Goal: Task Accomplishment & Management: Use online tool/utility

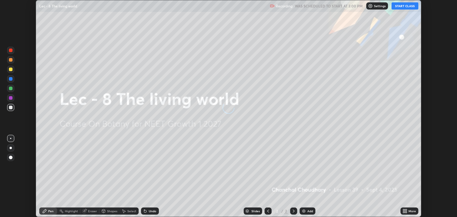
scroll to position [217, 457]
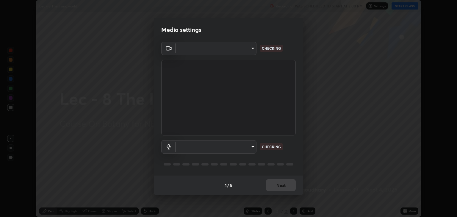
type input "6889e5757fad77820649456bc3a7e4ae290f4e048e3f3cb88d02d5782dedffd8"
click at [251, 149] on body "Erase all Lec - 8 The living world Recording WAS SCHEDULED TO START AT 3:00 PM …" at bounding box center [228, 108] width 457 height 217
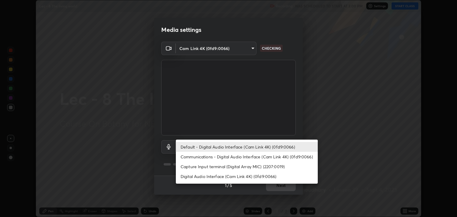
click at [242, 158] on li "Communications - Digital Audio Interface (Cam Link 4K) (0fd9:0066)" at bounding box center [247, 157] width 142 height 10
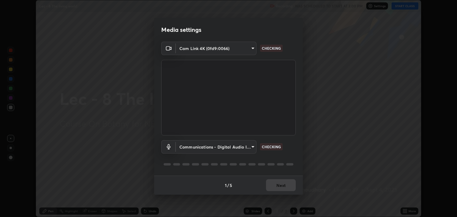
click at [241, 147] on body "Erase all Lec - 8 The living world Recording WAS SCHEDULED TO START AT 3:00 PM …" at bounding box center [228, 108] width 457 height 217
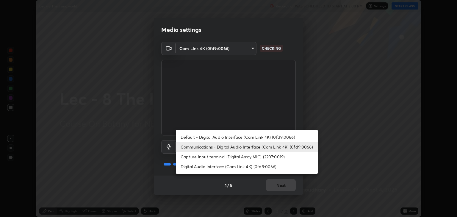
click at [242, 138] on li "Default - Digital Audio Interface (Cam Link 4K) (0fd9:0066)" at bounding box center [247, 137] width 142 height 10
type input "default"
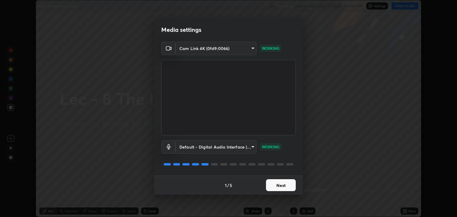
click at [273, 188] on button "Next" at bounding box center [281, 185] width 30 height 12
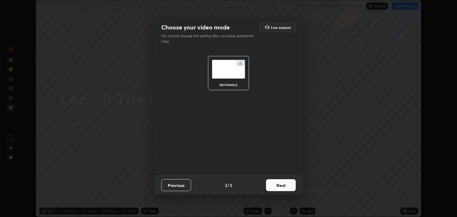
click at [274, 187] on button "Next" at bounding box center [281, 185] width 30 height 12
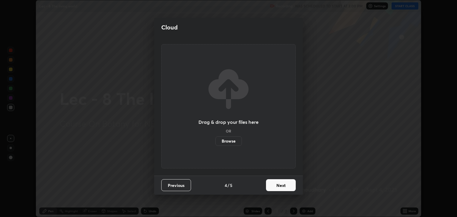
click at [274, 187] on button "Next" at bounding box center [281, 185] width 30 height 12
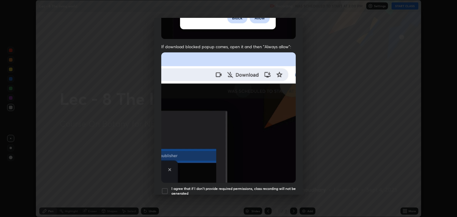
scroll to position [121, 0]
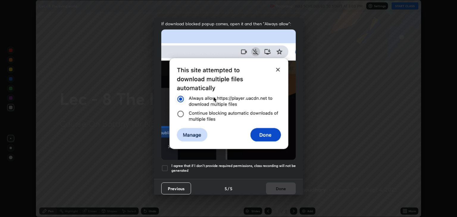
click at [164, 165] on div at bounding box center [164, 168] width 7 height 7
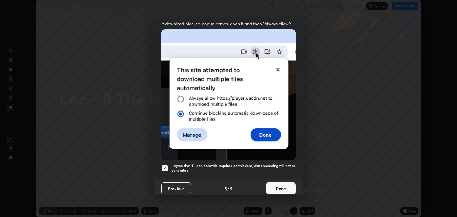
click at [288, 184] on button "Done" at bounding box center [281, 189] width 30 height 12
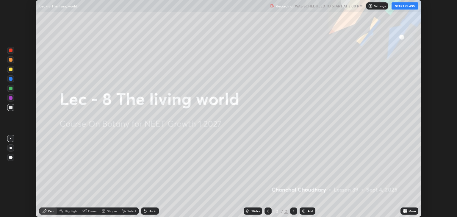
click at [401, 7] on button "START CLASS" at bounding box center [405, 5] width 27 height 7
click at [309, 210] on div "Add" at bounding box center [311, 211] width 6 height 3
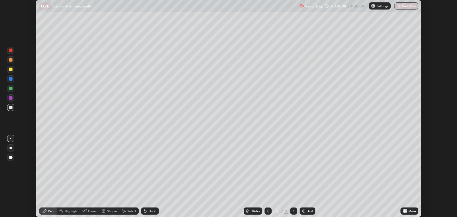
click at [407, 212] on icon at bounding box center [405, 211] width 1 height 1
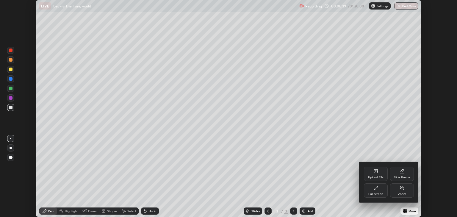
click at [370, 174] on div "Upload File" at bounding box center [376, 174] width 24 height 14
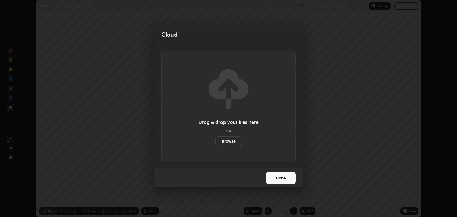
click at [280, 177] on button "Done" at bounding box center [281, 178] width 30 height 12
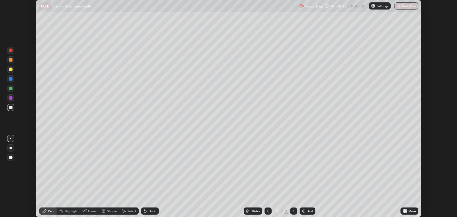
click at [406, 210] on icon at bounding box center [405, 209] width 1 height 1
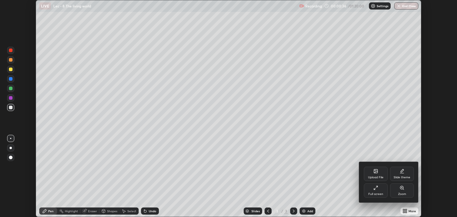
click at [380, 176] on div "Upload File" at bounding box center [375, 177] width 15 height 3
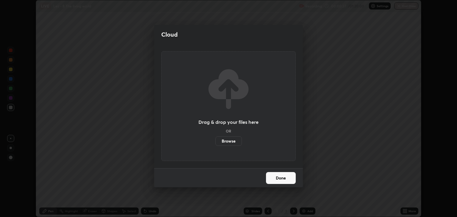
click at [229, 142] on label "Browse" at bounding box center [229, 141] width 26 height 10
click at [216, 142] on input "Browse" at bounding box center [216, 141] width 0 height 10
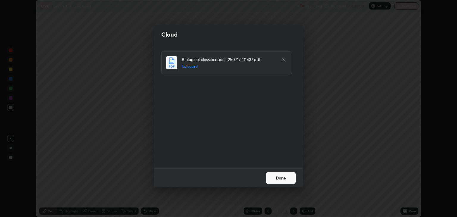
click at [279, 180] on button "Done" at bounding box center [281, 178] width 30 height 12
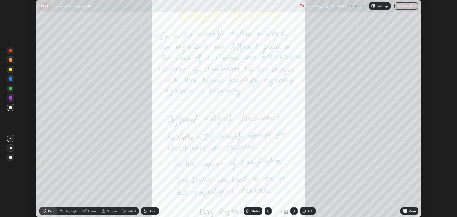
click at [252, 211] on div "Slides" at bounding box center [256, 211] width 8 height 3
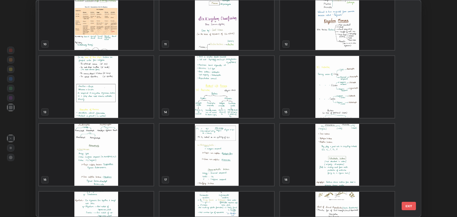
scroll to position [219, 0]
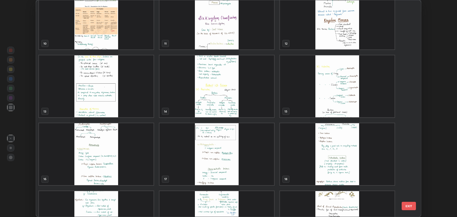
click at [100, 107] on img "grid" at bounding box center [96, 86] width 115 height 62
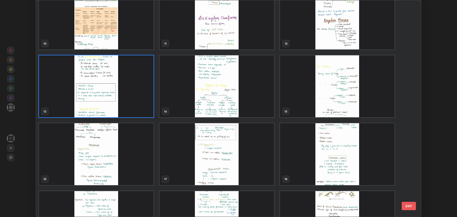
click at [99, 108] on img "grid" at bounding box center [96, 86] width 115 height 62
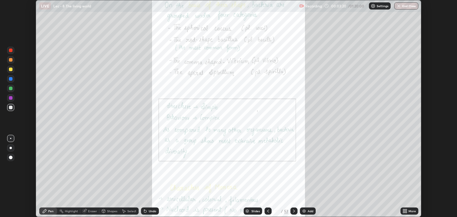
click at [294, 211] on icon at bounding box center [294, 211] width 5 height 5
click at [275, 211] on div "14" at bounding box center [277, 211] width 6 height 4
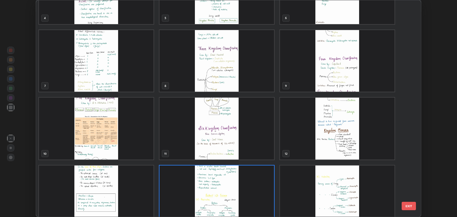
scroll to position [106, 0]
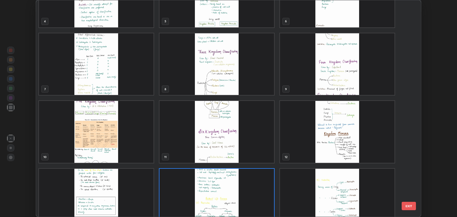
click at [323, 145] on img "grid" at bounding box center [337, 132] width 115 height 62
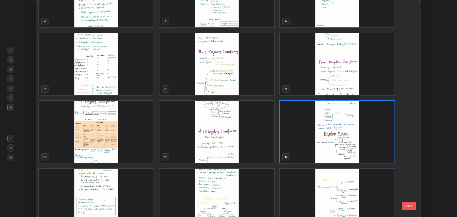
click at [325, 143] on img "grid" at bounding box center [337, 132] width 115 height 62
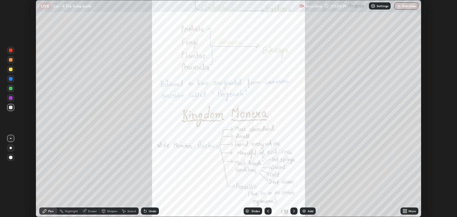
click at [294, 211] on icon at bounding box center [294, 211] width 5 height 5
click at [297, 212] on div at bounding box center [294, 211] width 7 height 7
click at [268, 211] on icon at bounding box center [268, 211] width 5 height 5
